Goal: Information Seeking & Learning: Learn about a topic

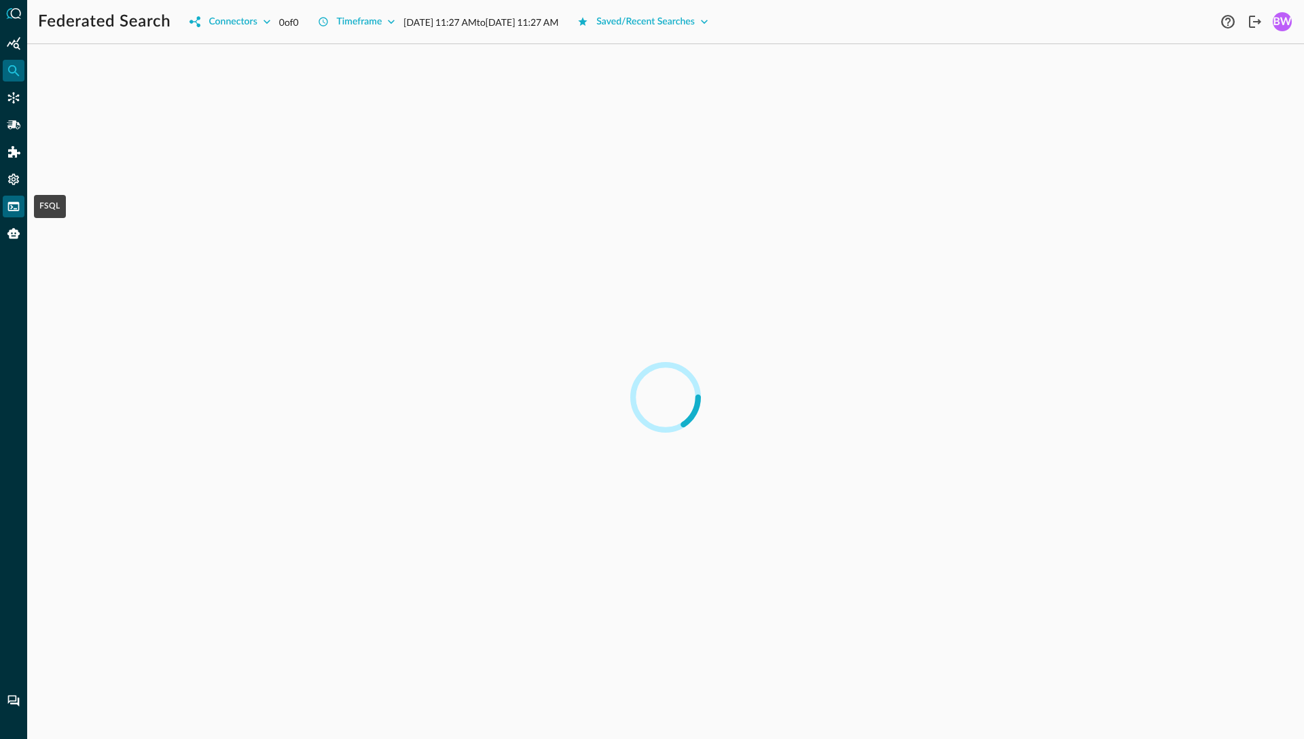
click at [16, 205] on icon "FSQL" at bounding box center [14, 207] width 14 height 14
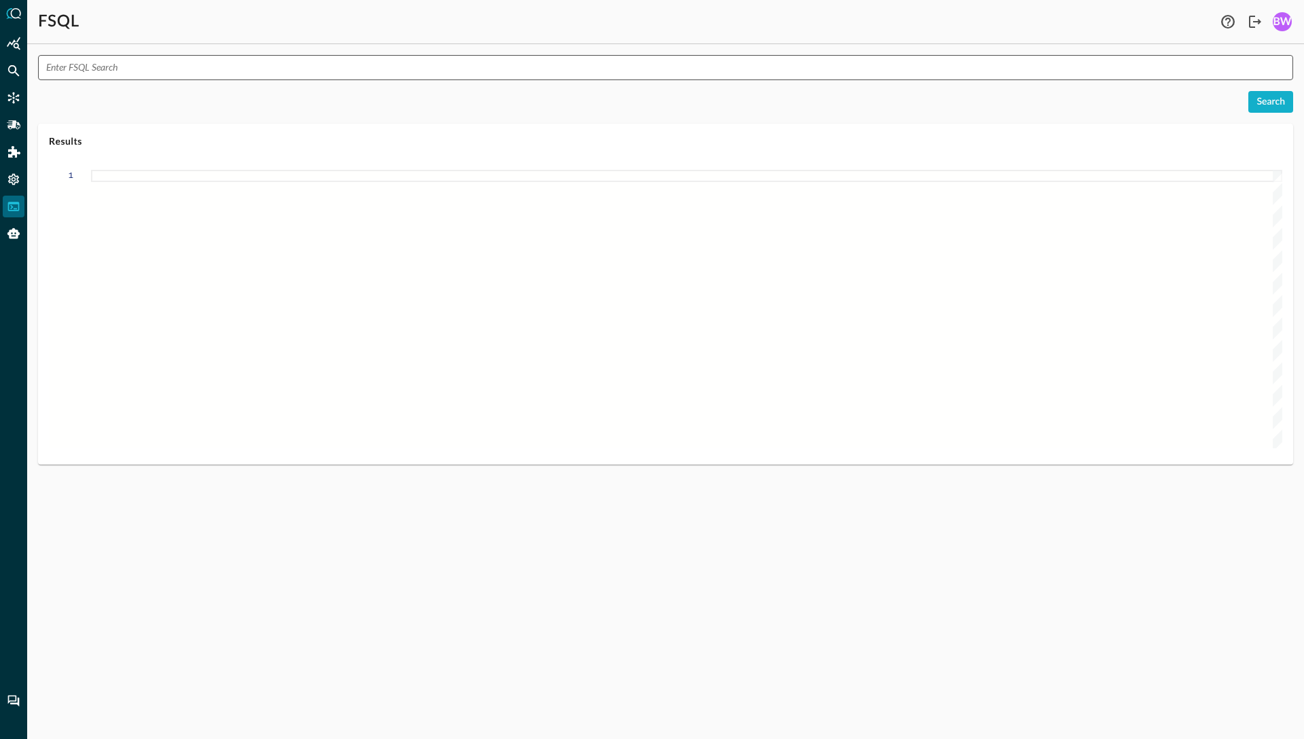
click at [163, 66] on input "text" at bounding box center [669, 67] width 1247 height 25
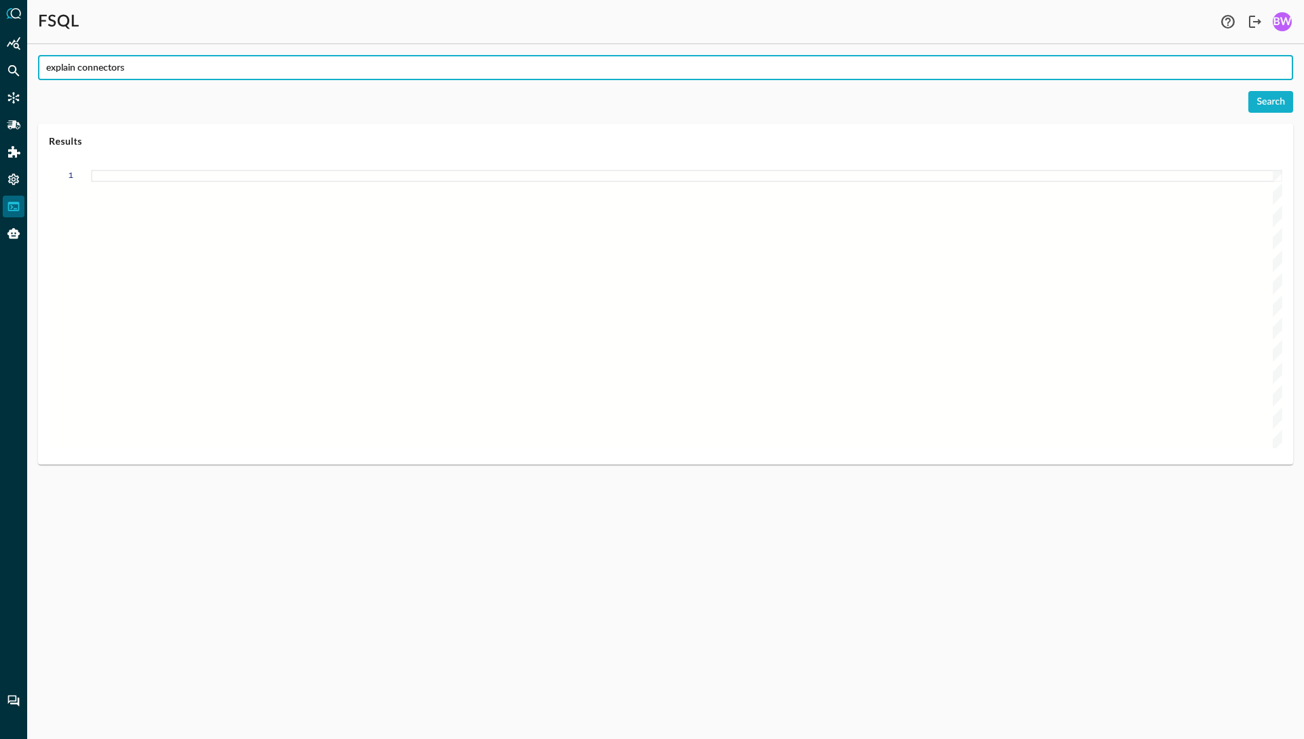
type input "explain connectors"
type textarea "{ "response": [ { "status": "connected" }, { "command": "EXPLAIN CONNECTORS" },…"
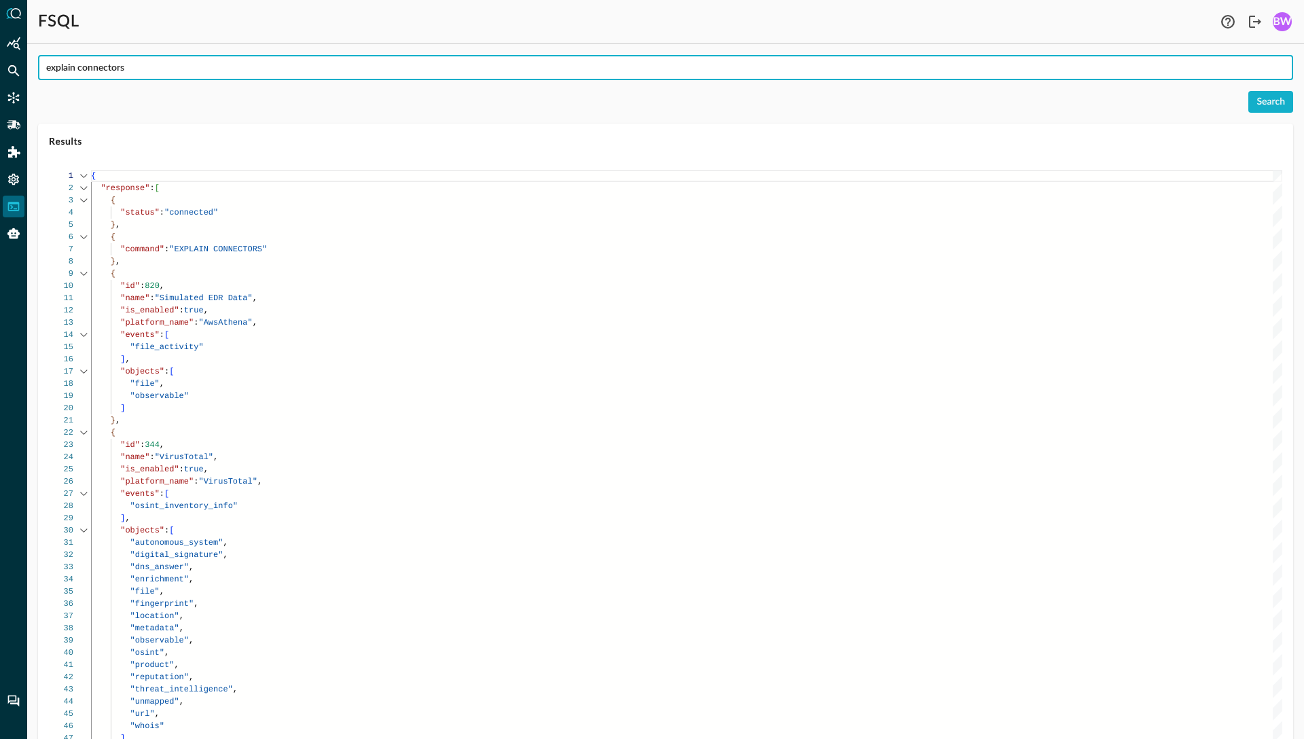
click at [212, 112] on div "Search" at bounding box center [665, 102] width 1255 height 22
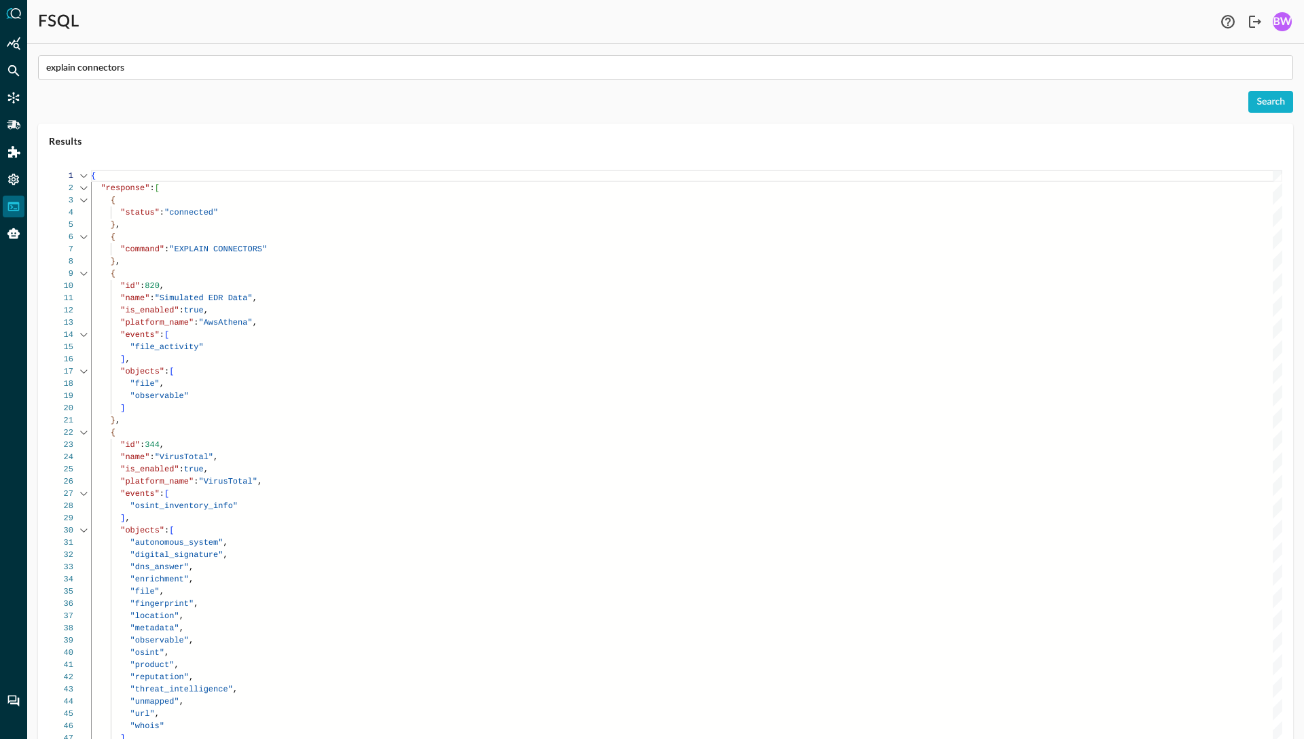
click at [248, 143] on span "Results" at bounding box center [666, 142] width 1234 height 14
click at [704, 151] on div "Results" at bounding box center [665, 141] width 1255 height 35
